Goal: Information Seeking & Learning: Learn about a topic

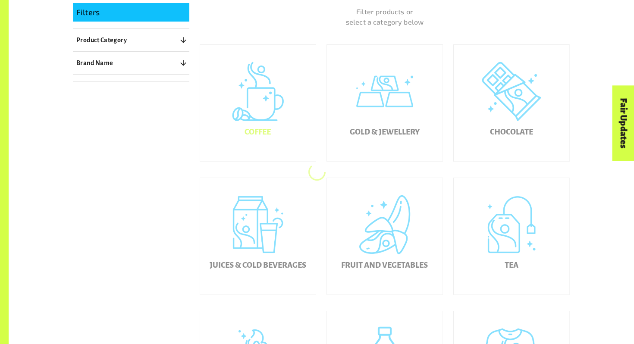
click at [265, 110] on div "Coffee" at bounding box center [258, 103] width 116 height 116
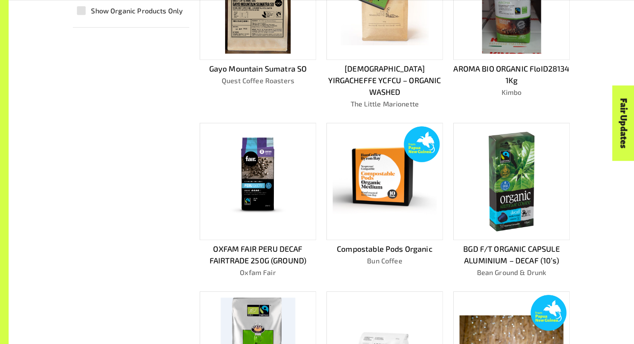
scroll to position [325, 0]
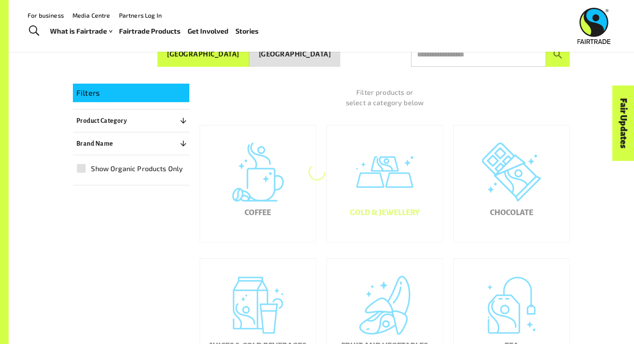
scroll to position [153, 0]
click at [395, 198] on div "Gold & Jewellery" at bounding box center [385, 184] width 116 height 116
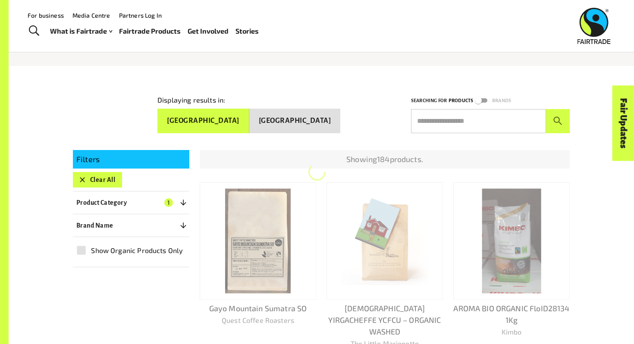
scroll to position [86, 0]
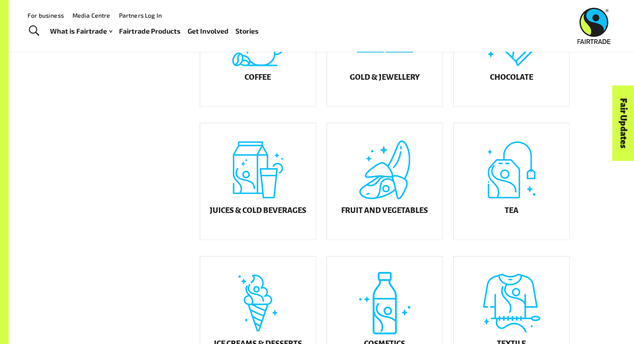
click at [496, 96] on div "Chocolate" at bounding box center [511, 48] width 116 height 116
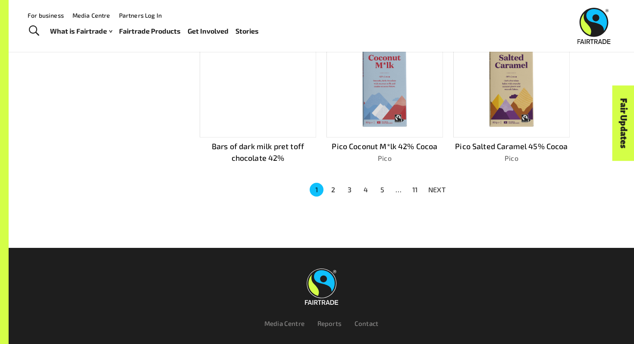
scroll to position [599, 0]
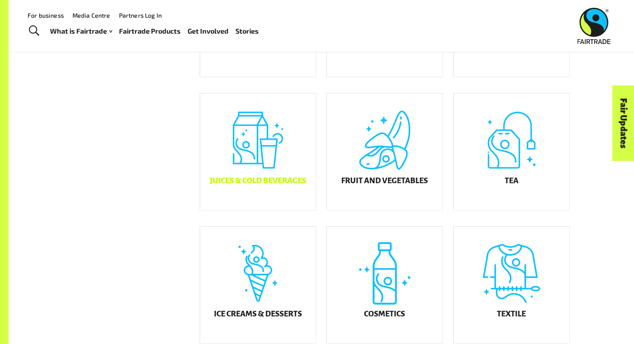
click at [247, 173] on div "Juices & Cold Beverages" at bounding box center [258, 152] width 116 height 116
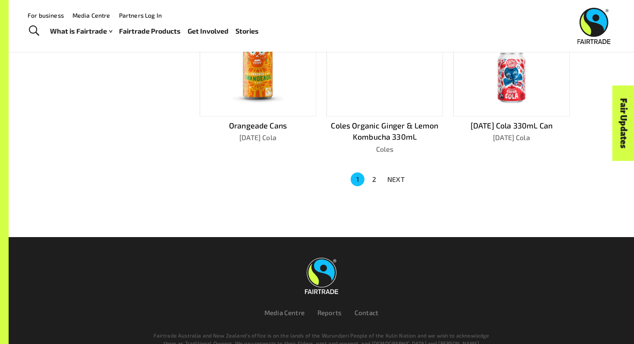
scroll to position [582, 0]
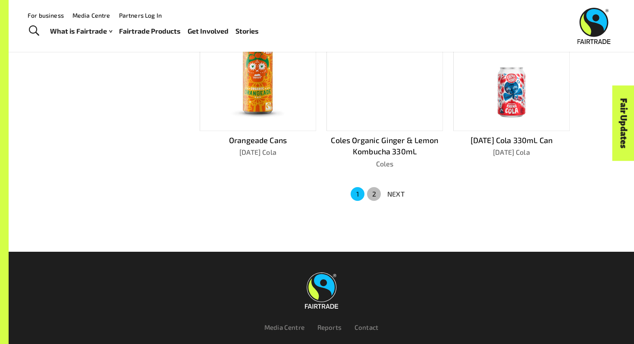
click at [376, 191] on button "2" at bounding box center [374, 194] width 14 height 14
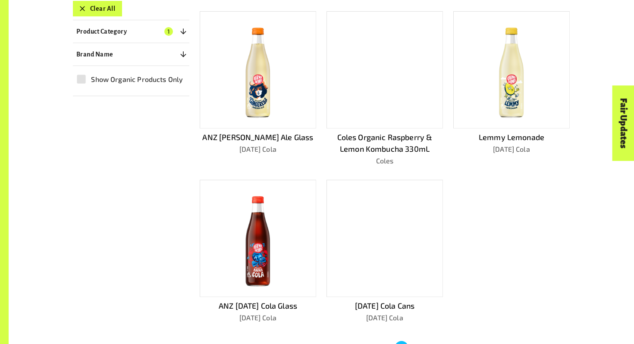
scroll to position [294, 0]
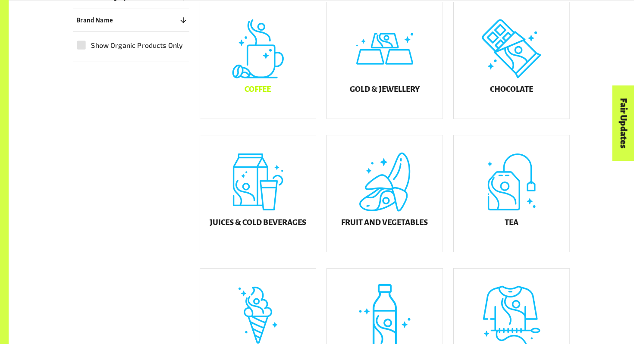
scroll to position [314, 0]
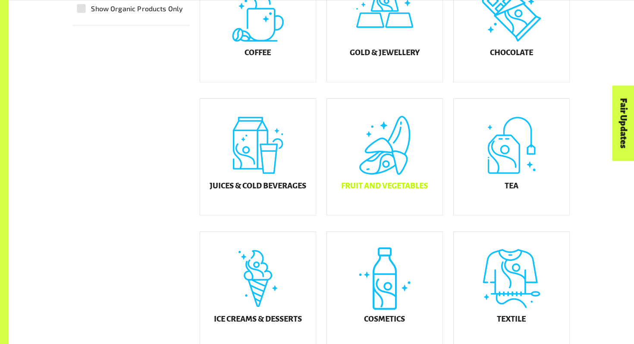
click at [355, 139] on div "Fruit and Vegetables" at bounding box center [385, 157] width 116 height 116
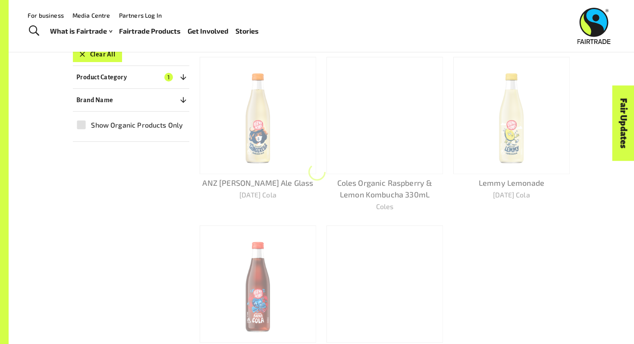
scroll to position [153, 0]
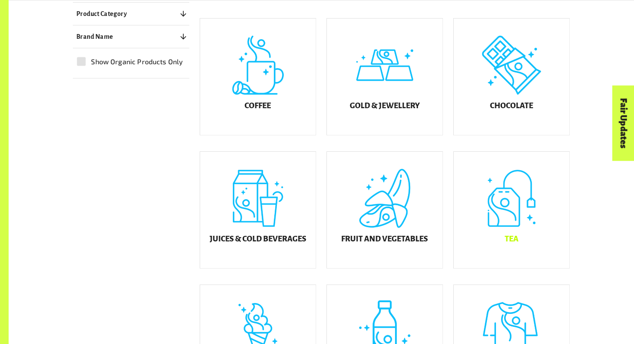
click at [499, 217] on div "Tea" at bounding box center [511, 210] width 116 height 116
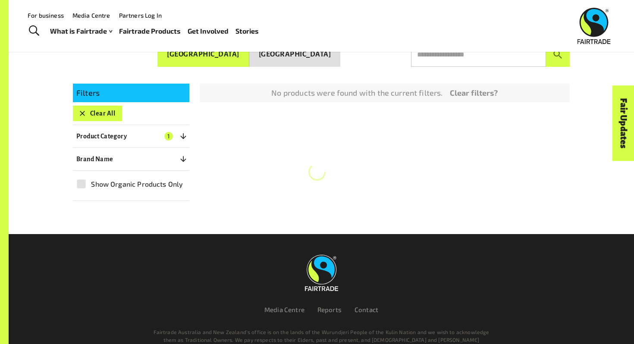
scroll to position [153, 0]
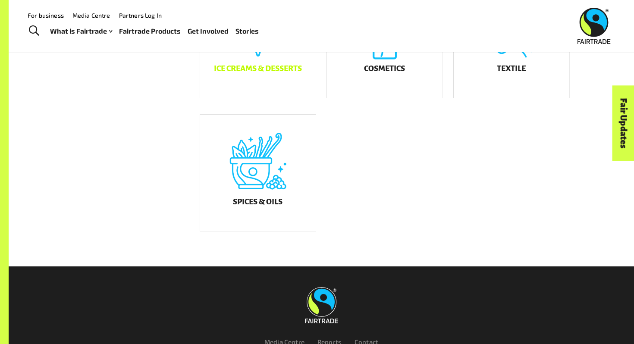
click at [262, 90] on div "Ice Creams & Desserts" at bounding box center [258, 39] width 116 height 116
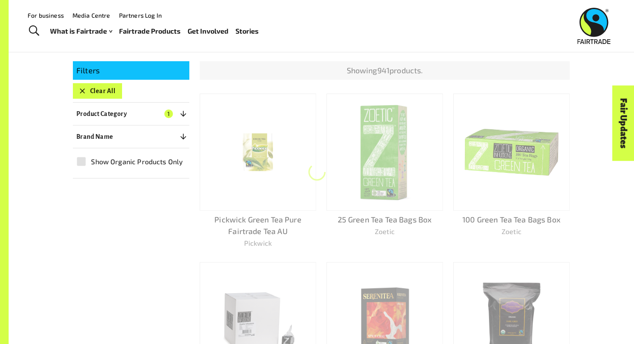
scroll to position [153, 0]
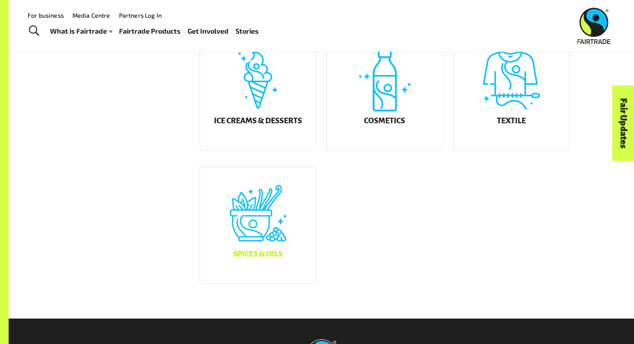
click at [260, 182] on div "Spices & Oils" at bounding box center [258, 225] width 116 height 116
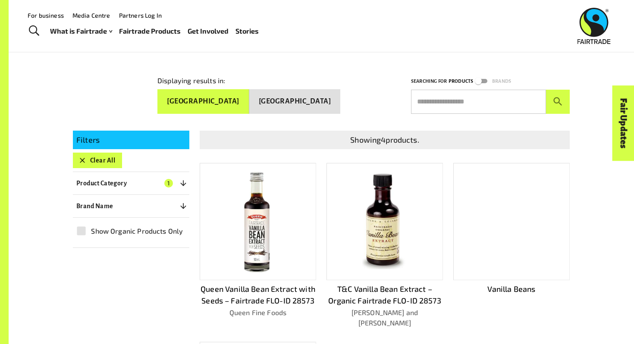
scroll to position [58, 0]
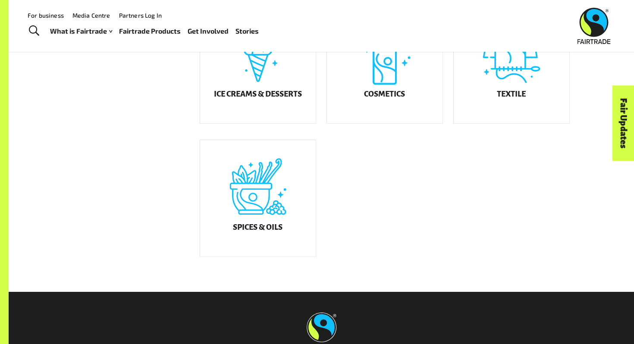
scroll to position [498, 0]
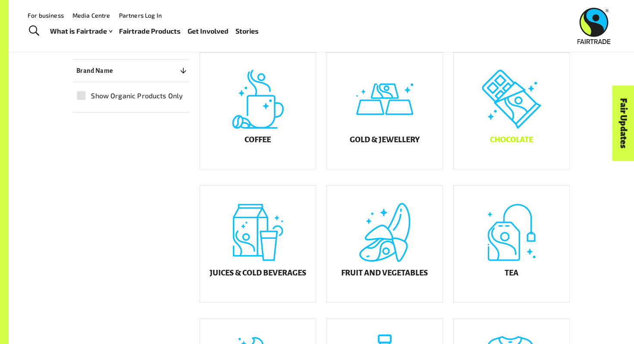
click at [515, 132] on div "Chocolate" at bounding box center [511, 111] width 116 height 116
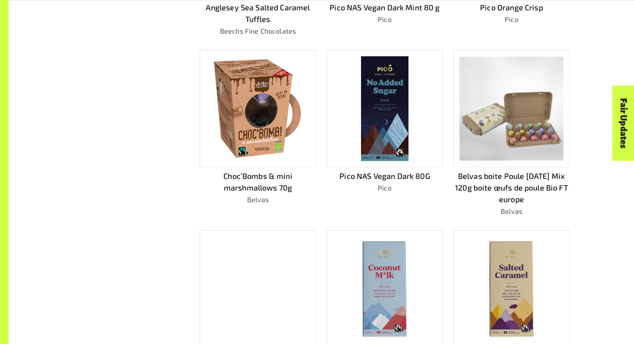
scroll to position [388, 0]
click at [266, 115] on img at bounding box center [258, 109] width 94 height 105
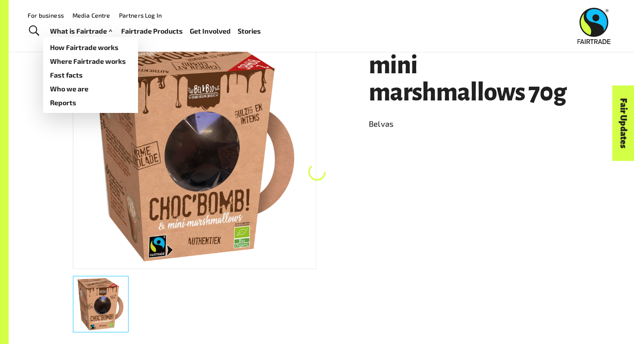
scroll to position [153, 0]
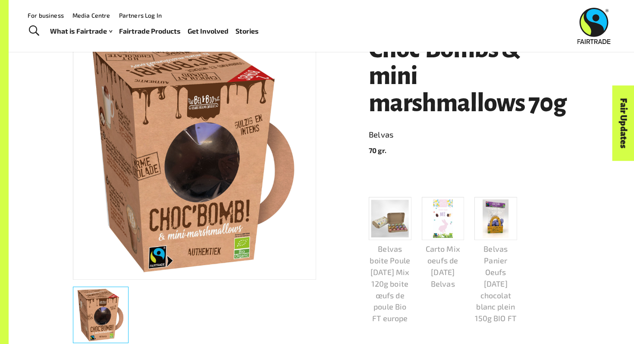
click at [386, 223] on img at bounding box center [390, 219] width 38 height 38
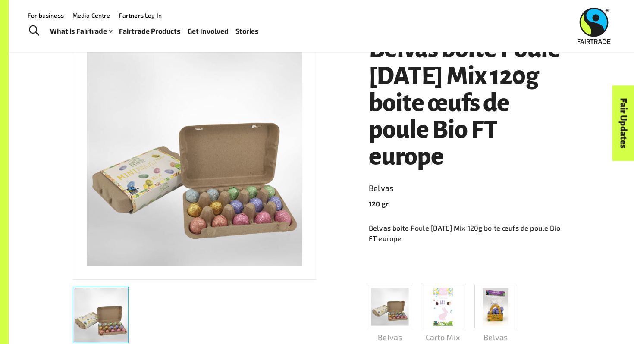
click at [422, 261] on div at bounding box center [463, 264] width 211 height 14
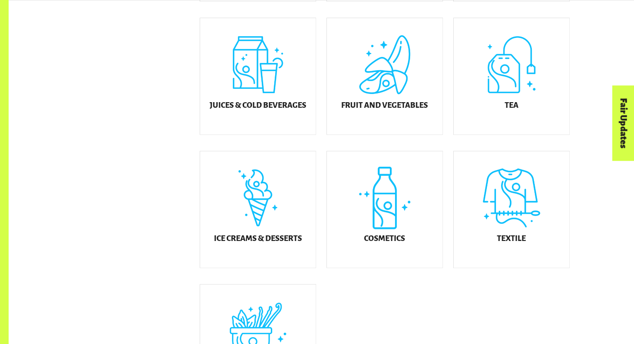
scroll to position [445, 0]
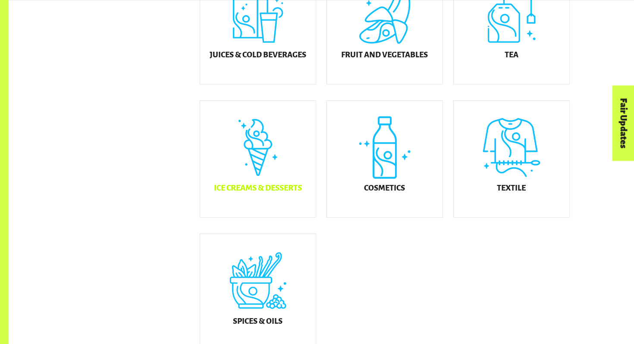
click at [275, 144] on div "Ice Creams & Desserts" at bounding box center [258, 159] width 116 height 116
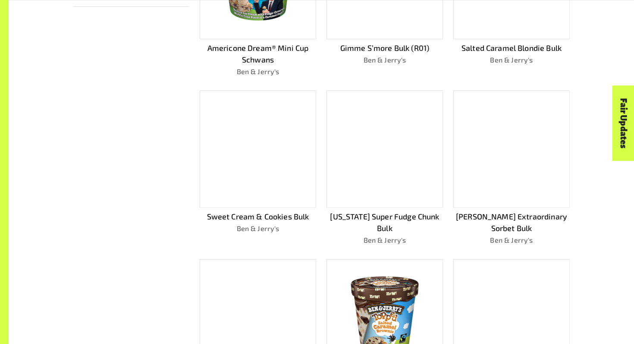
scroll to position [632, 0]
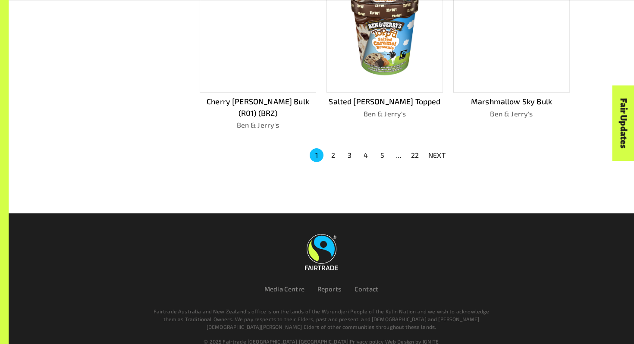
click at [329, 148] on button "2" at bounding box center [333, 155] width 14 height 14
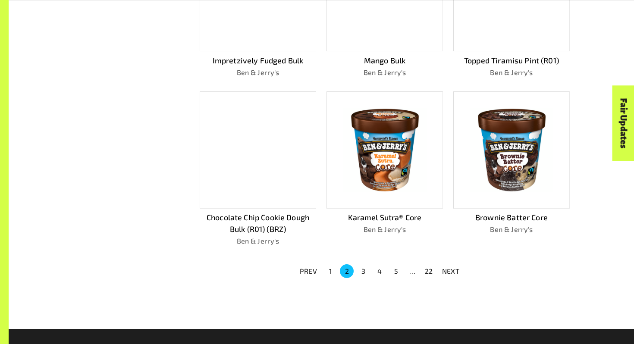
scroll to position [494, 0]
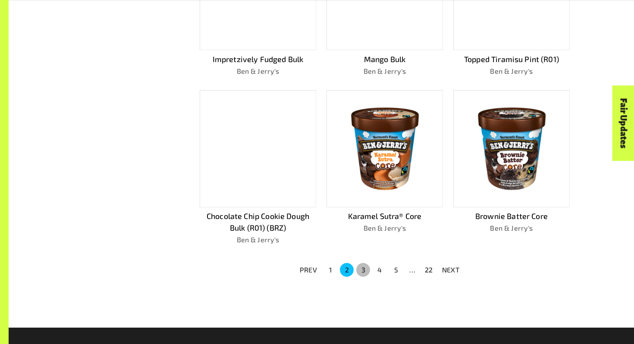
click at [364, 267] on button "3" at bounding box center [363, 270] width 14 height 14
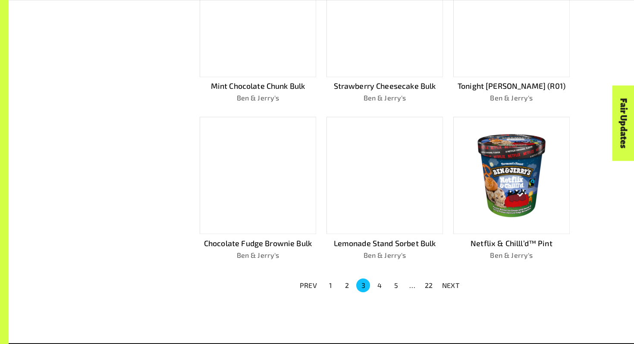
scroll to position [620, 0]
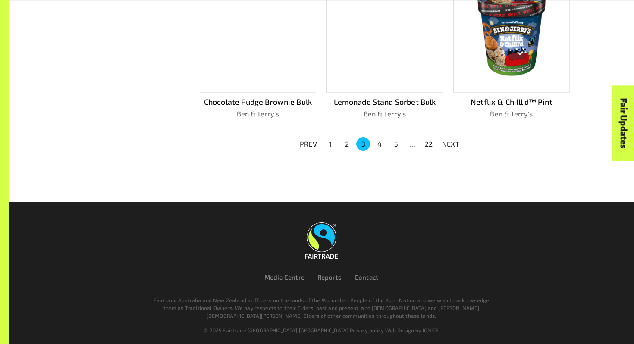
click at [426, 140] on button "22" at bounding box center [429, 144] width 14 height 14
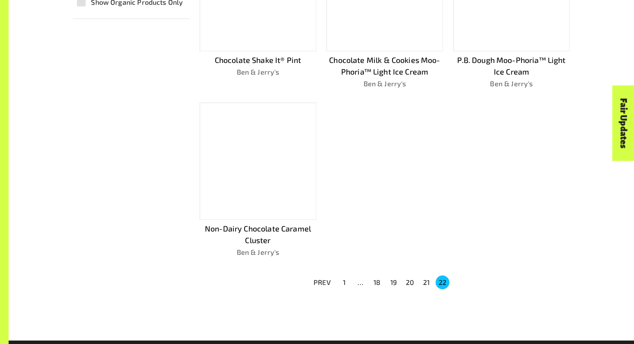
scroll to position [474, 0]
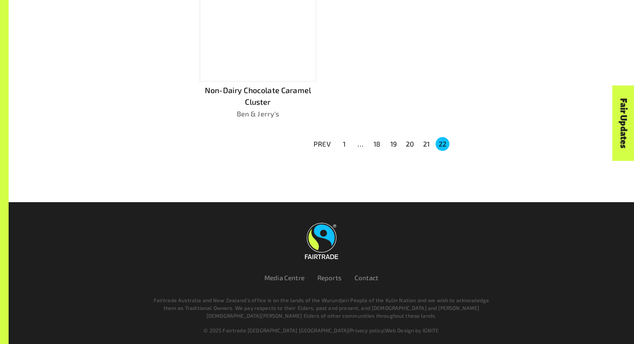
click at [344, 141] on button "1" at bounding box center [344, 144] width 14 height 14
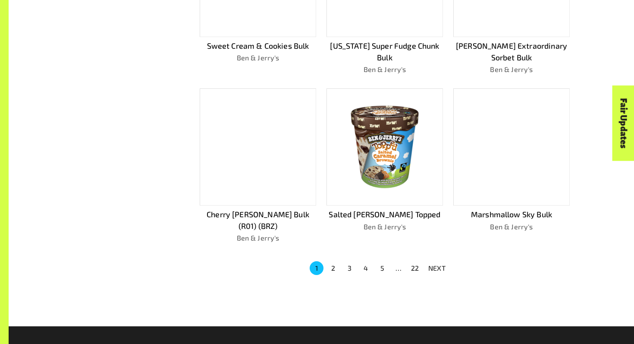
scroll to position [560, 0]
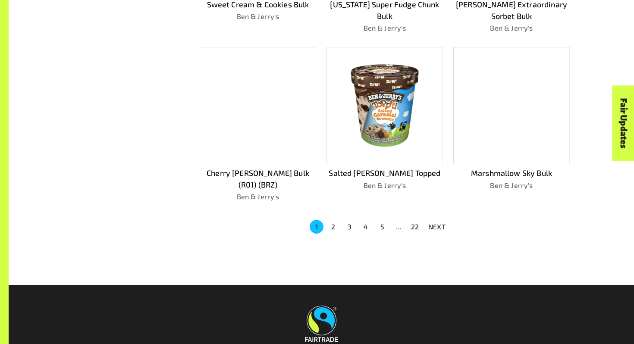
click at [503, 141] on div at bounding box center [511, 105] width 116 height 117
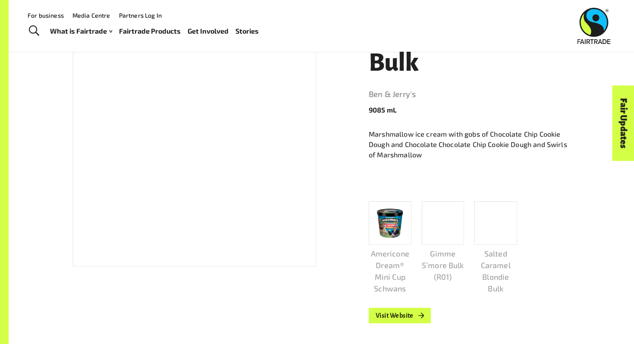
scroll to position [169, 0]
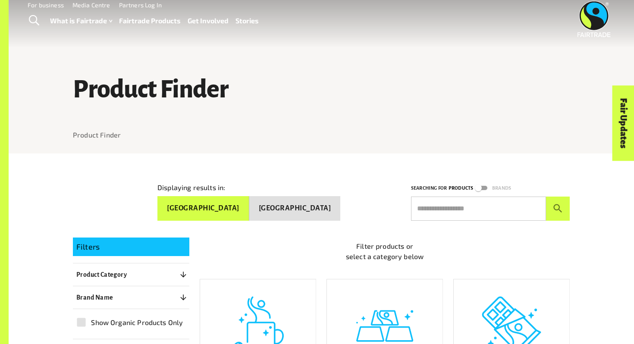
scroll to position [171, 0]
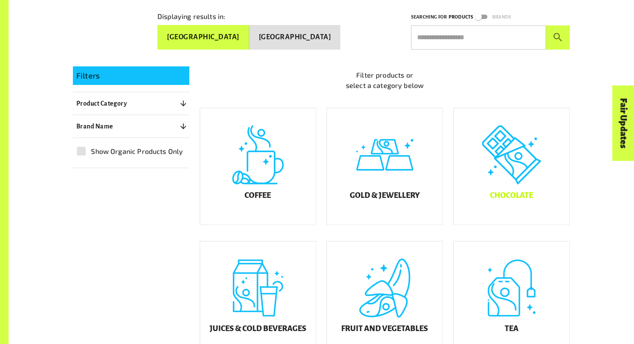
click at [487, 188] on div "Chocolate" at bounding box center [511, 166] width 116 height 116
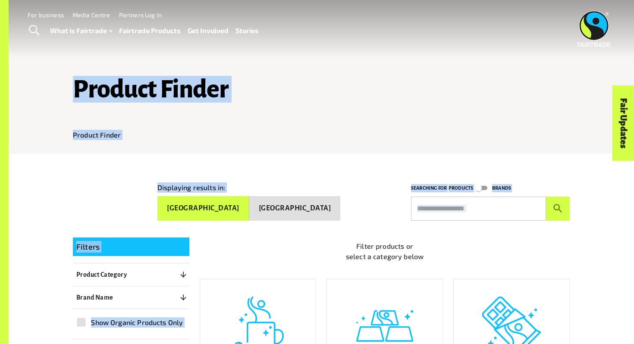
click at [297, 206] on button "[GEOGRAPHIC_DATA]" at bounding box center [294, 208] width 91 height 25
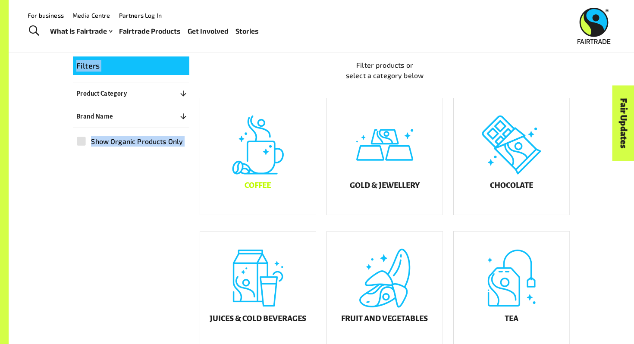
scroll to position [142, 0]
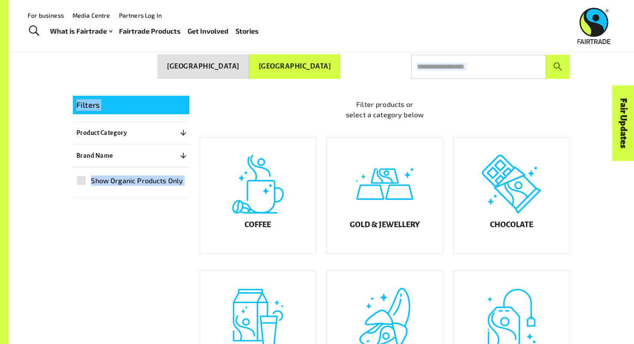
click at [249, 69] on button "[GEOGRAPHIC_DATA]" at bounding box center [203, 66] width 92 height 25
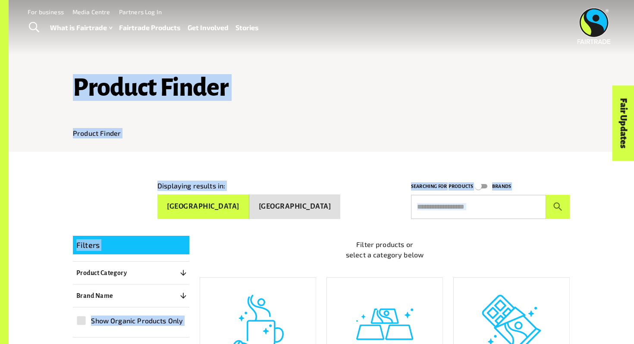
scroll to position [0, 0]
